Goal: Task Accomplishment & Management: Complete application form

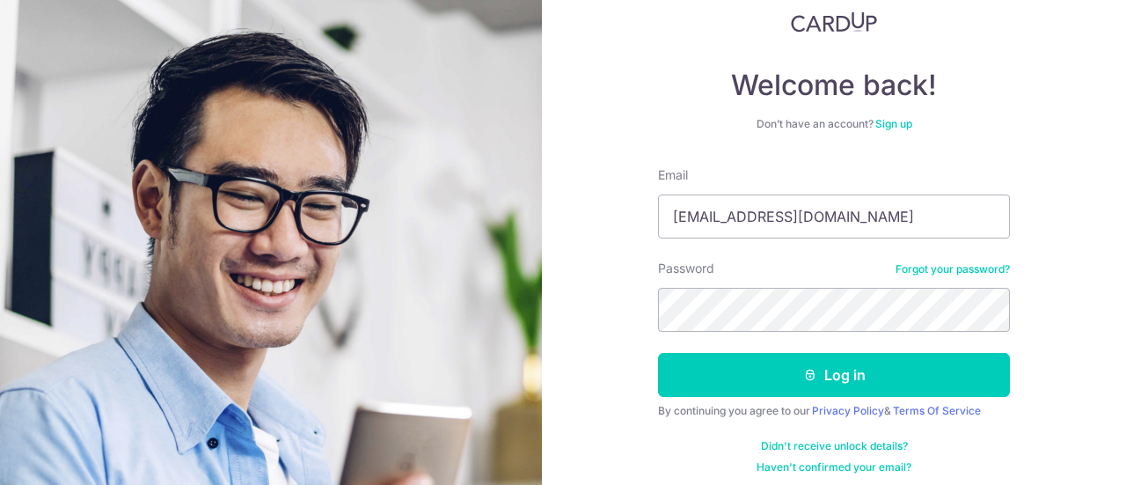
scroll to position [125, 0]
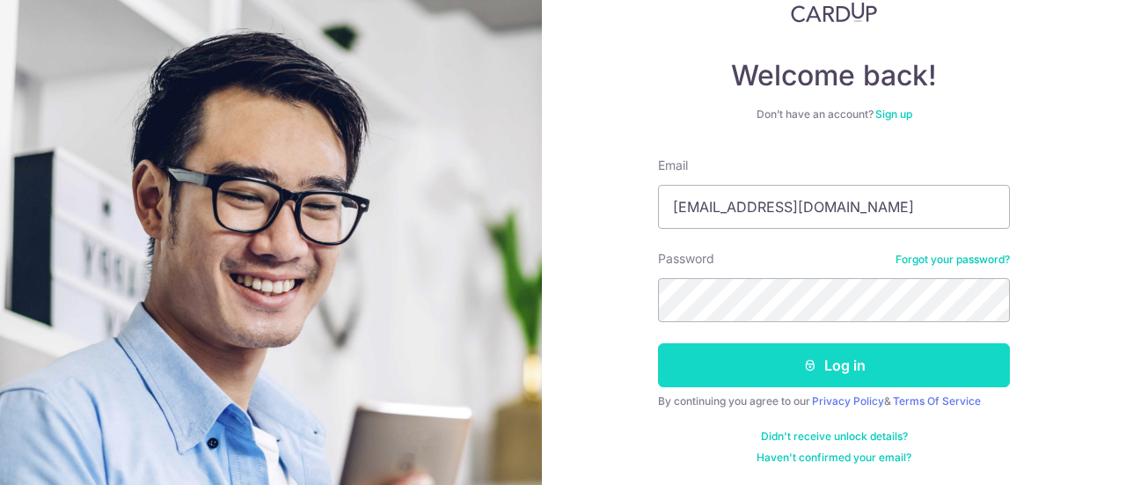
click at [806, 367] on icon "submit" at bounding box center [810, 365] width 14 height 14
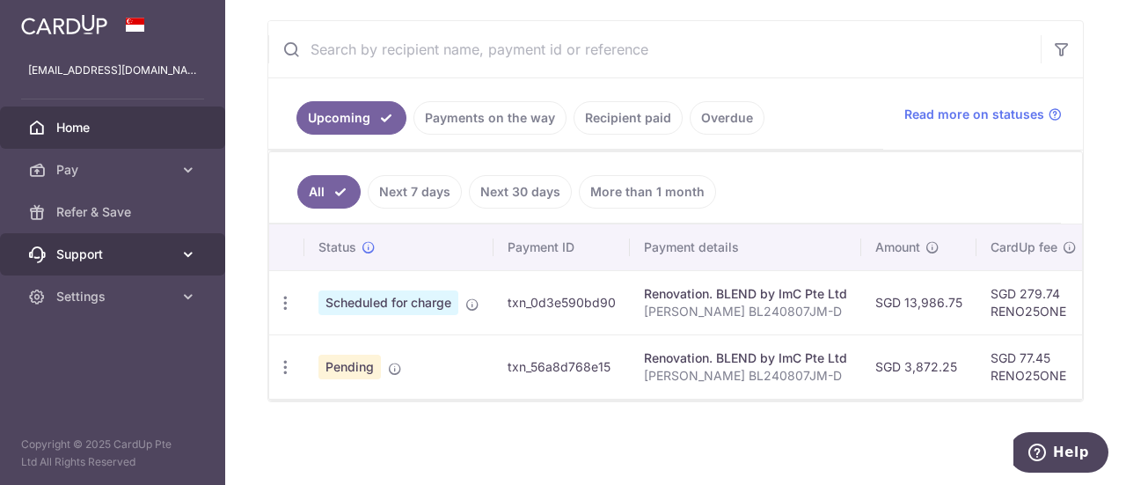
click at [192, 252] on icon at bounding box center [188, 254] width 18 height 18
click at [179, 257] on icon at bounding box center [188, 254] width 18 height 18
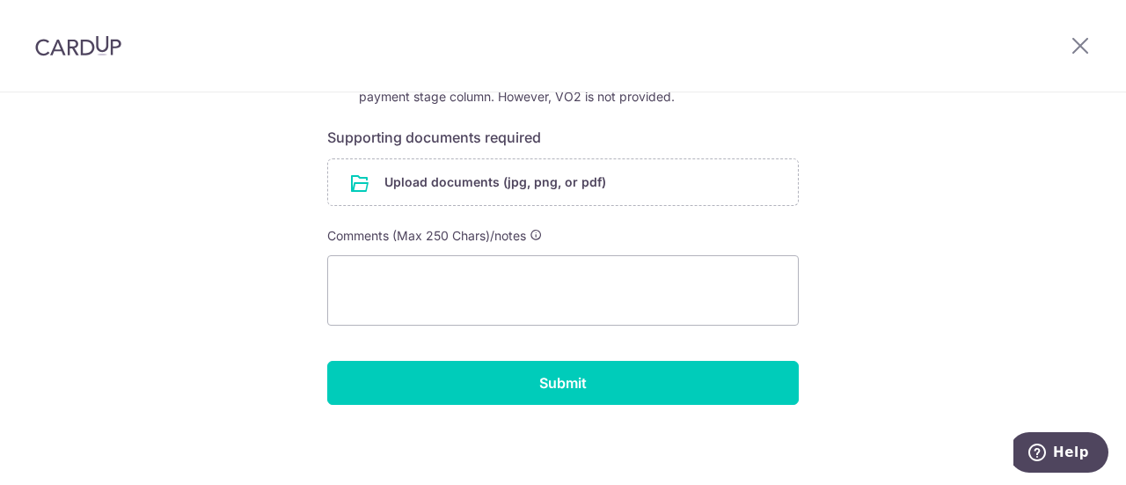
scroll to position [289, 0]
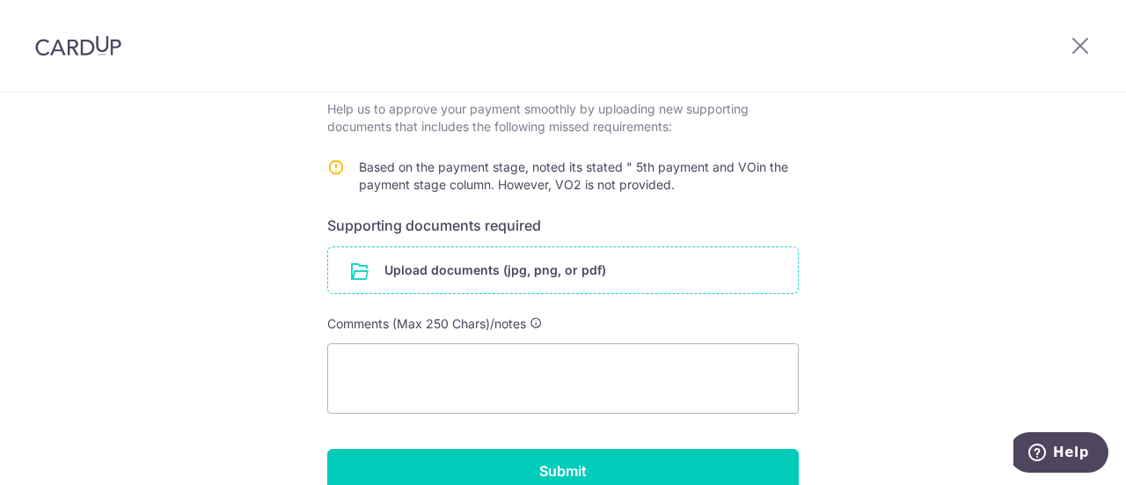
click at [514, 264] on input "file" at bounding box center [563, 270] width 470 height 46
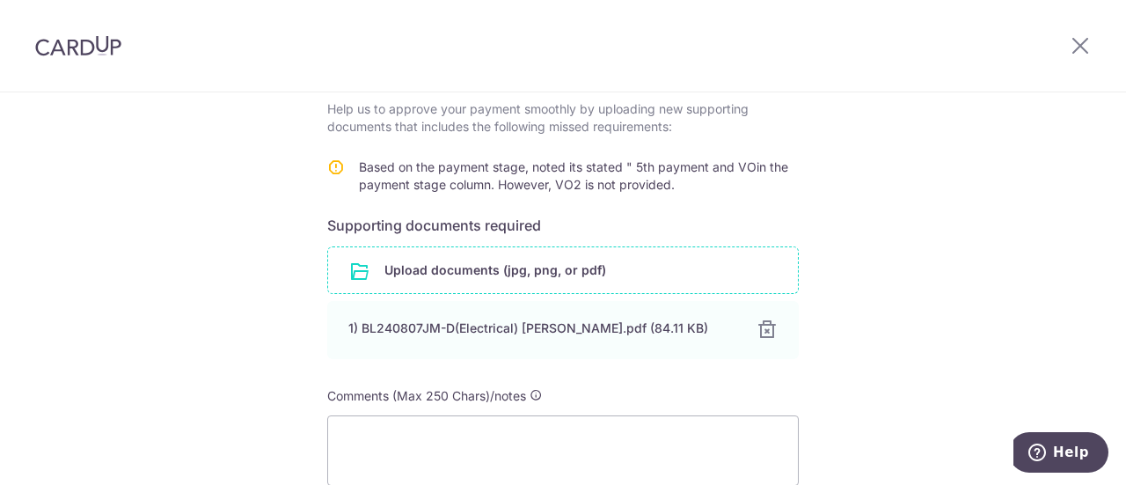
click at [479, 270] on input "file" at bounding box center [563, 270] width 470 height 46
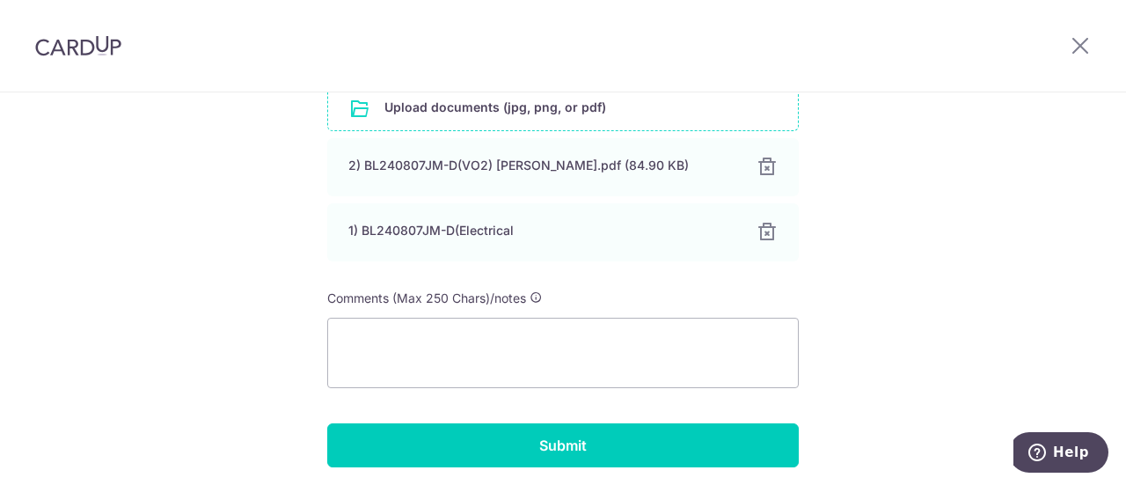
scroll to position [465, 0]
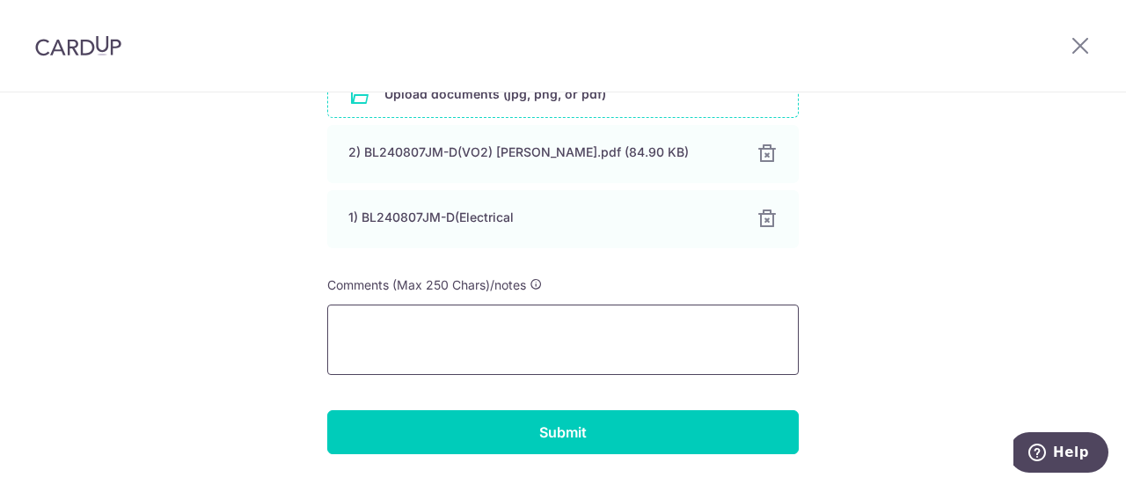
click at [473, 335] on textarea at bounding box center [563, 339] width 472 height 70
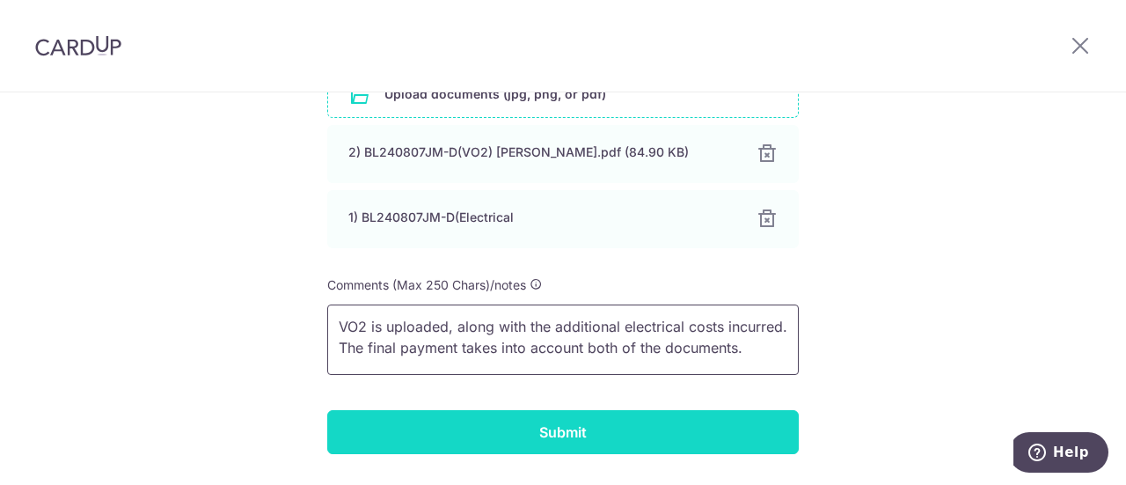
type textarea "VO2 is uploaded, along with the additional electrical costs incurred. The final…"
click at [539, 434] on input "Submit" at bounding box center [563, 432] width 472 height 44
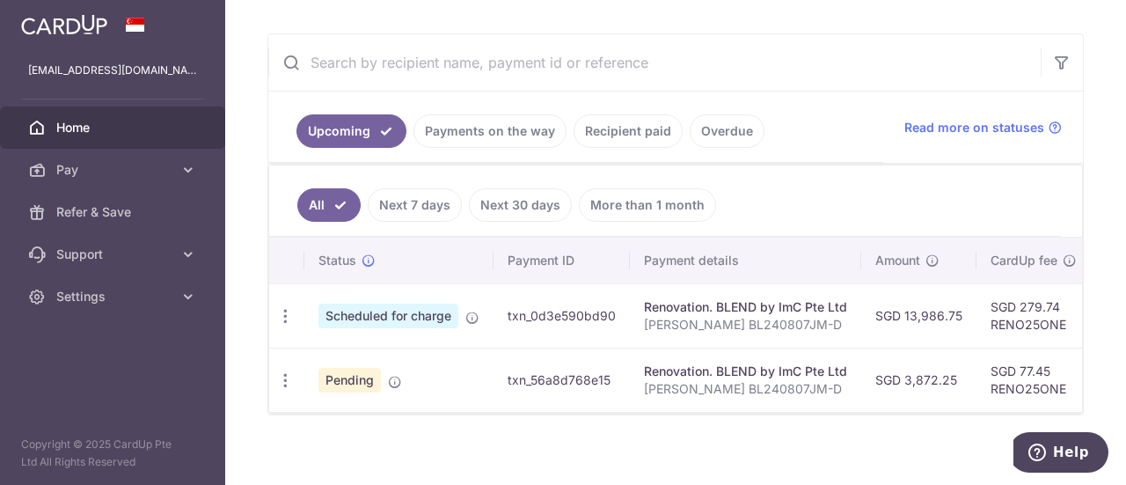
scroll to position [379, 0]
